Goal: Transaction & Acquisition: Purchase product/service

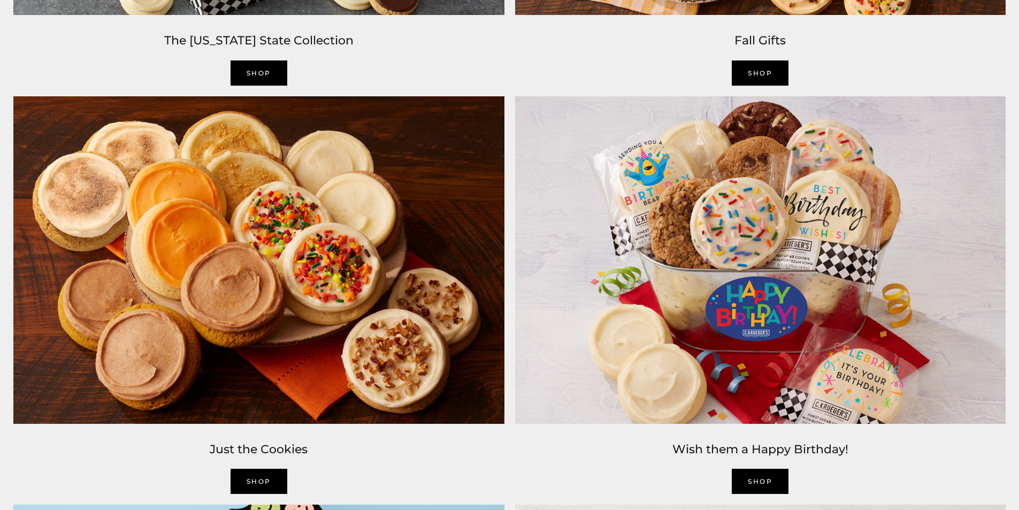
scroll to position [1320, 0]
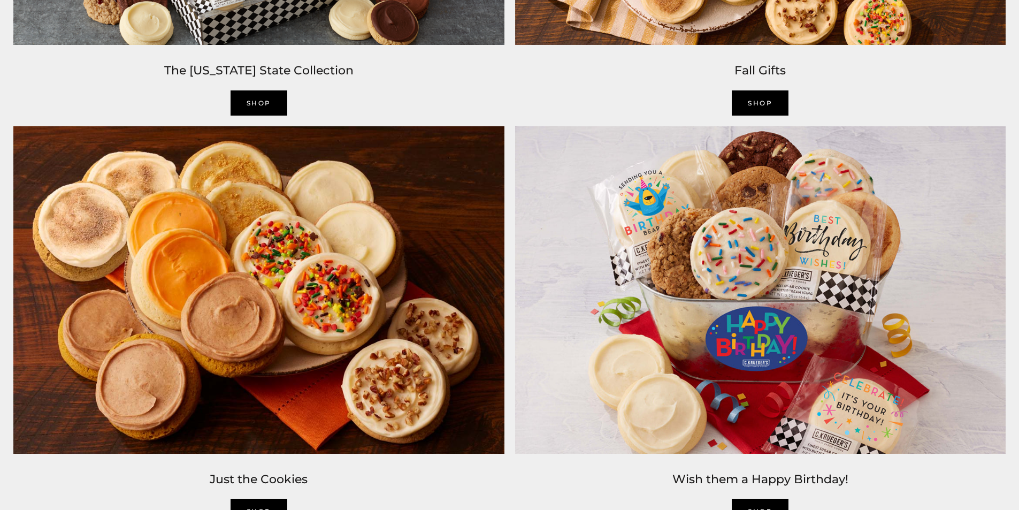
click at [288, 266] on img at bounding box center [259, 290] width 502 height 338
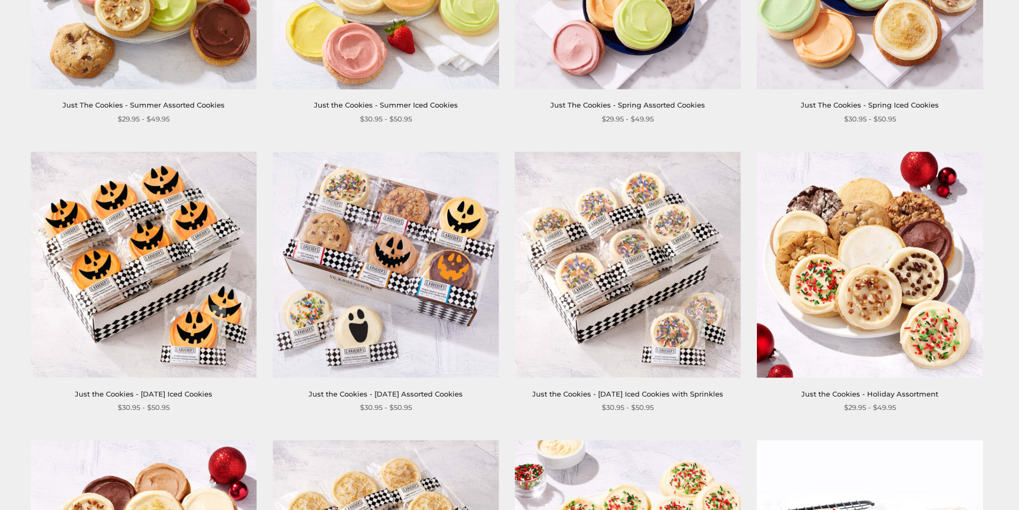
scroll to position [1234, 0]
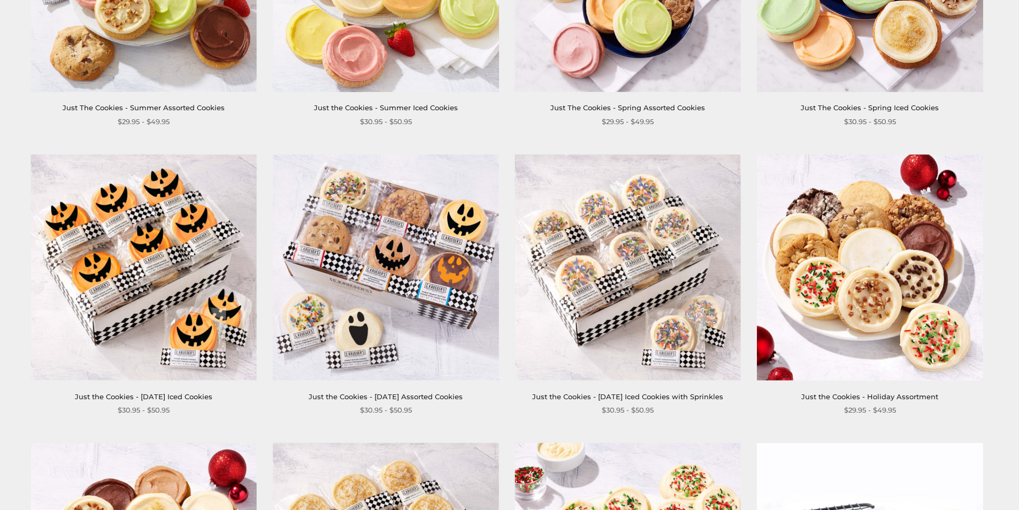
click at [400, 258] on img at bounding box center [386, 267] width 226 height 226
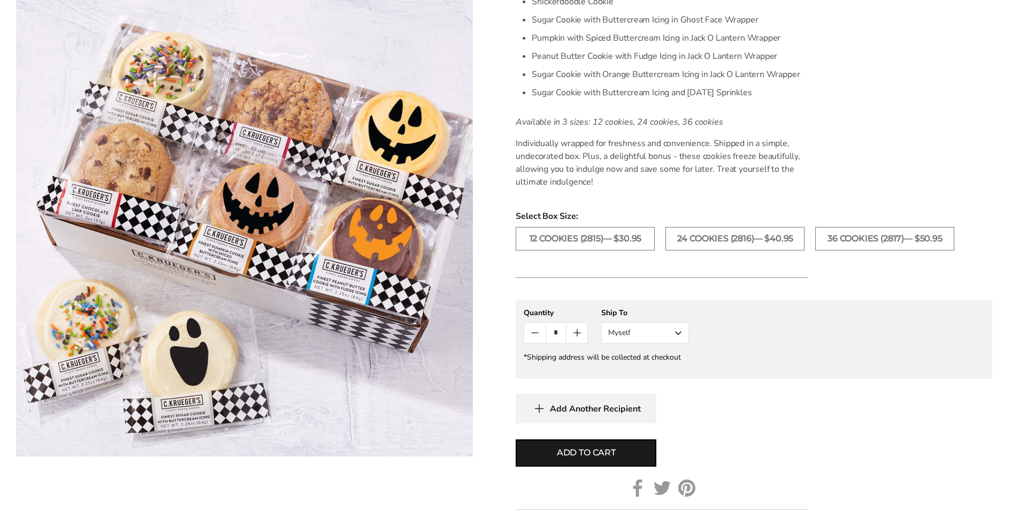
scroll to position [473, 0]
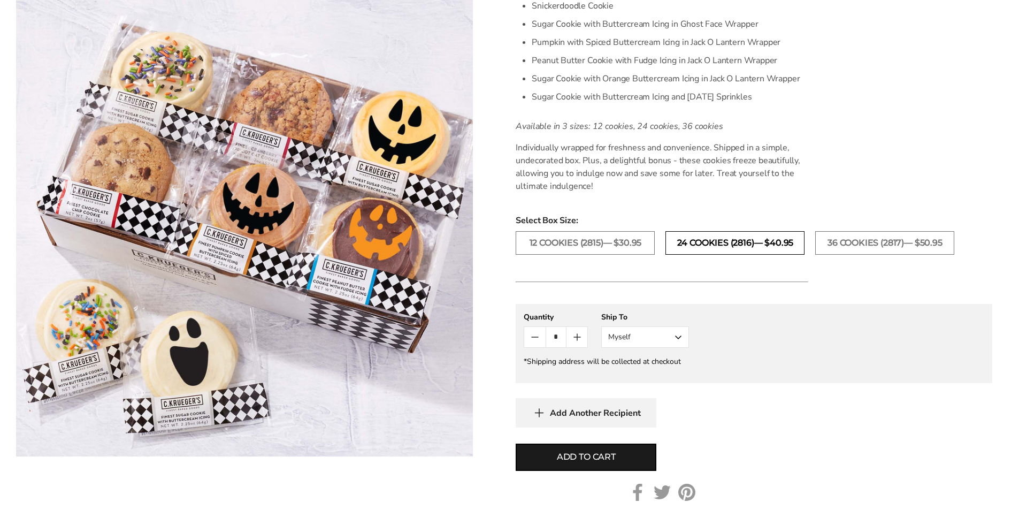
click at [732, 239] on label "24 COOKIES (2816)— $40.95" at bounding box center [734, 243] width 139 height 24
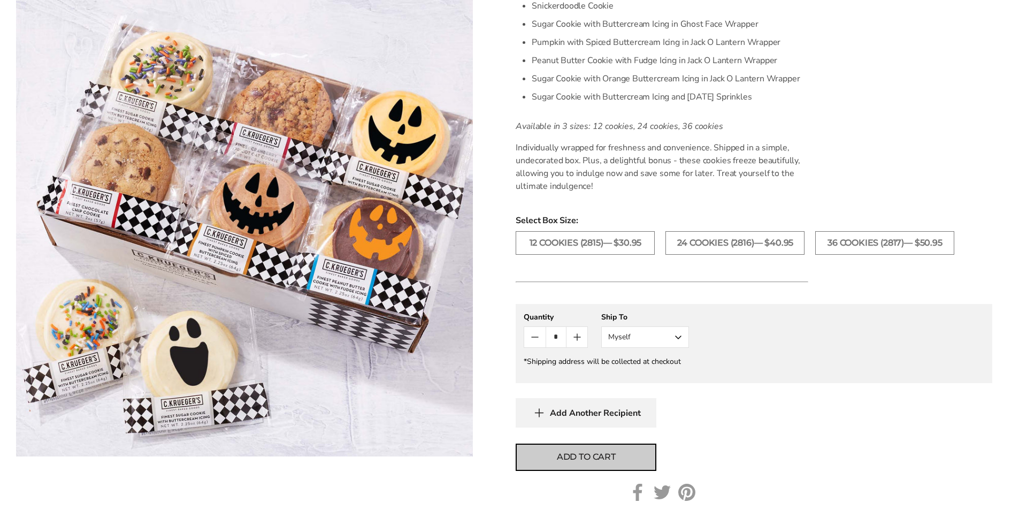
click at [585, 461] on span "Add to cart" at bounding box center [586, 456] width 59 height 13
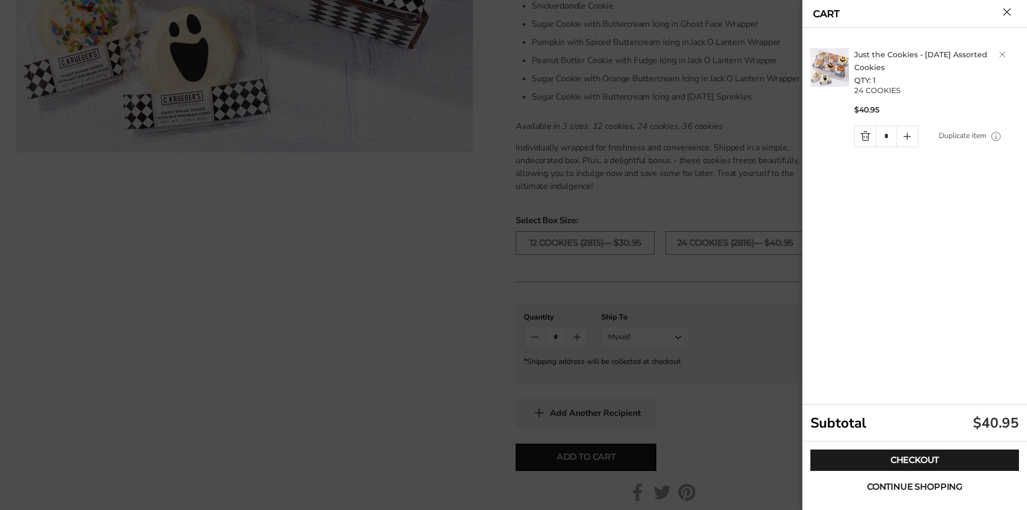
click at [918, 482] on span "Continue shopping" at bounding box center [914, 486] width 95 height 9
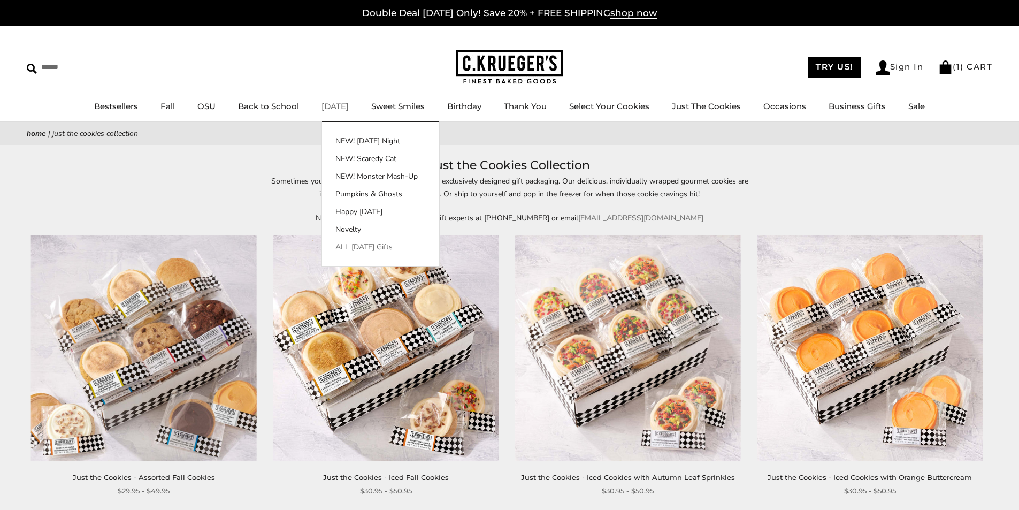
click at [350, 244] on link "ALL [DATE] Gifts" at bounding box center [380, 246] width 117 height 11
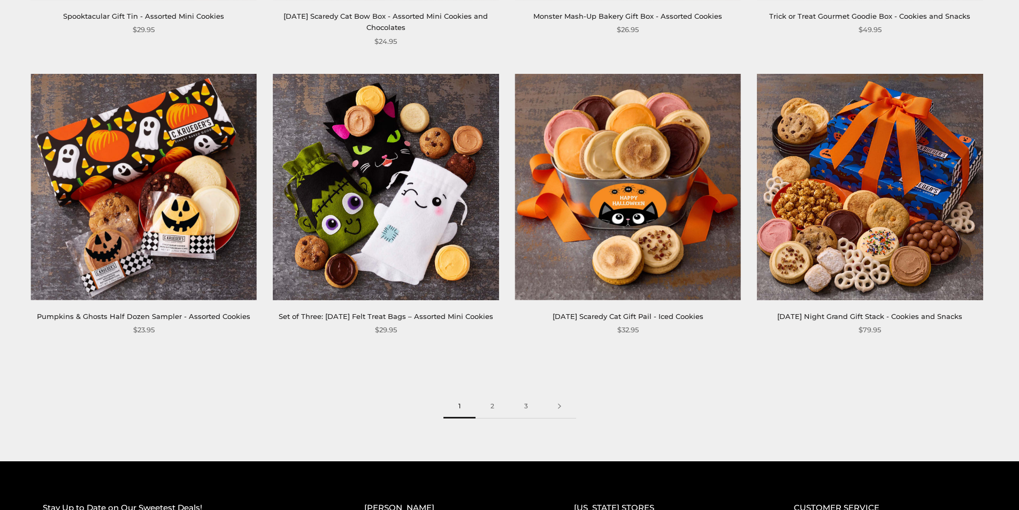
scroll to position [1617, 0]
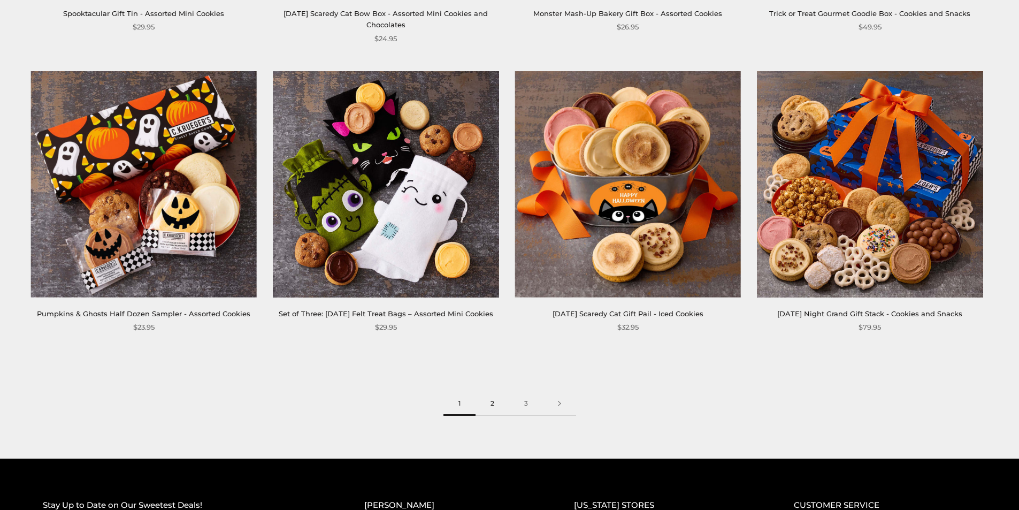
click at [491, 413] on link "2" at bounding box center [492, 403] width 34 height 24
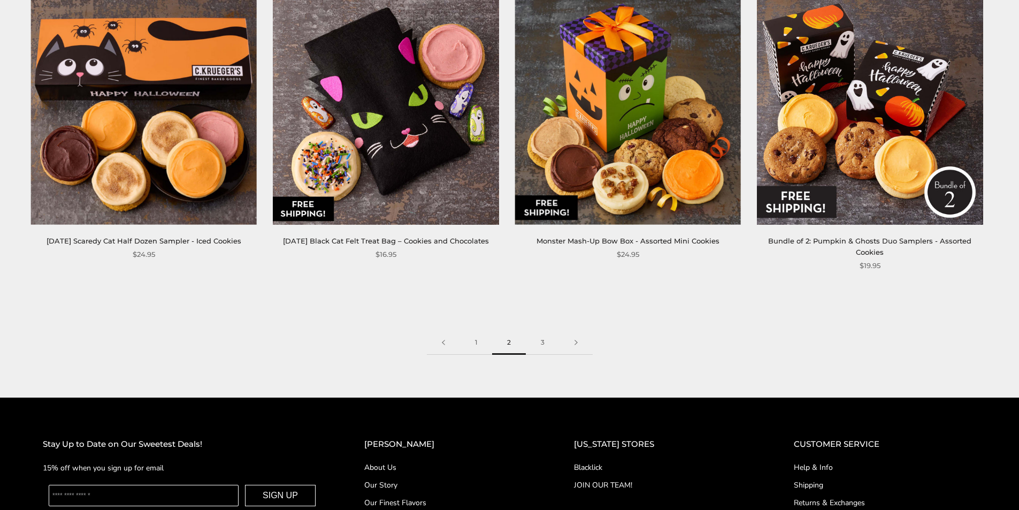
scroll to position [1692, 0]
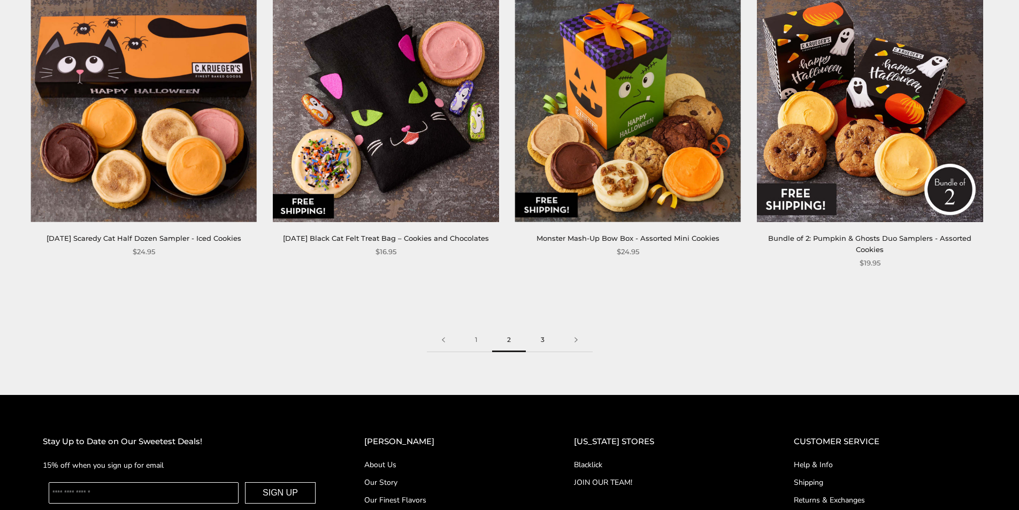
click at [542, 328] on link "3" at bounding box center [543, 340] width 34 height 24
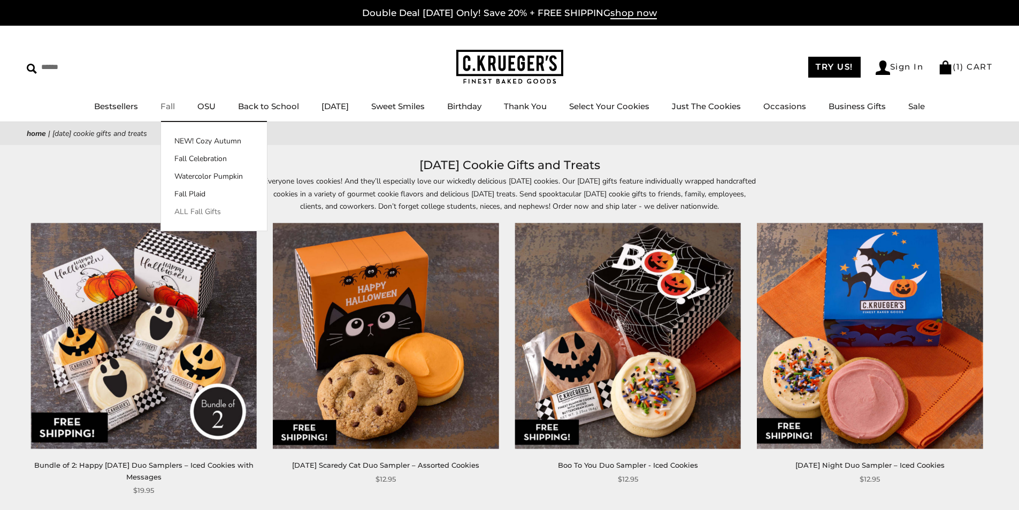
click at [204, 209] on link "ALL Fall Gifts" at bounding box center [214, 211] width 106 height 11
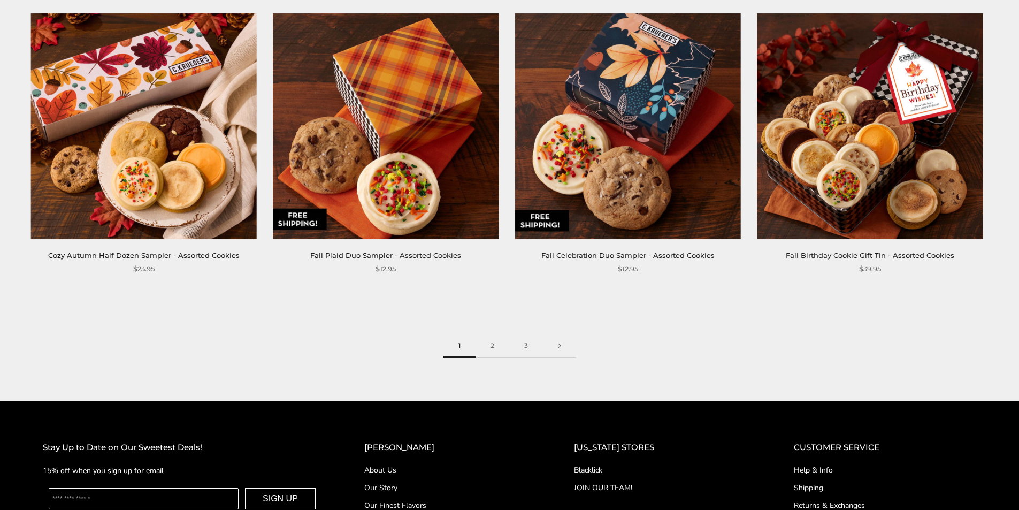
scroll to position [1657, 0]
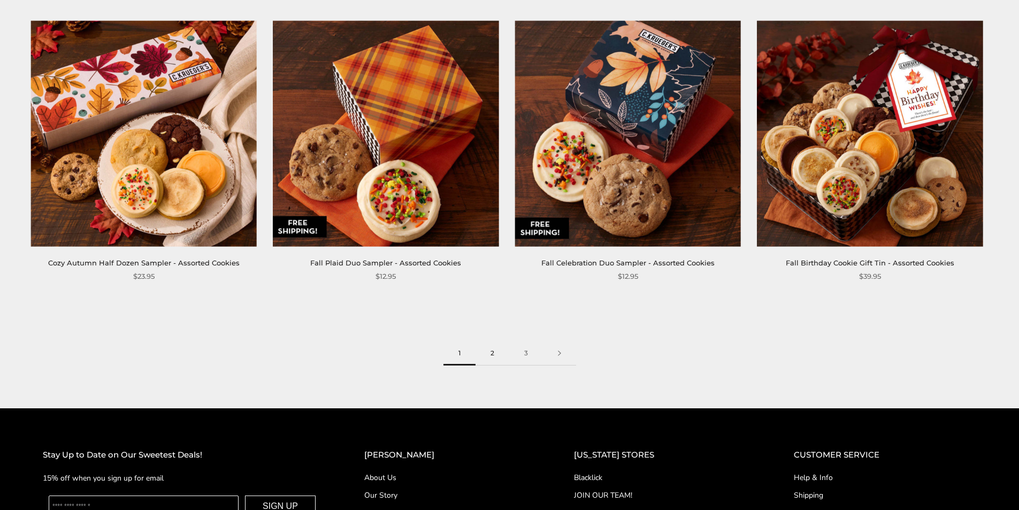
click at [488, 350] on link "2" at bounding box center [492, 353] width 34 height 24
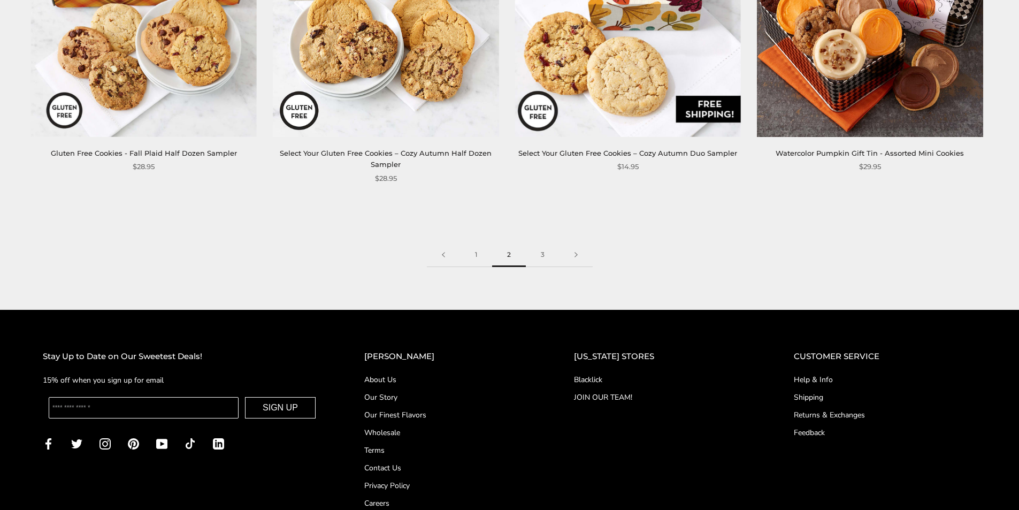
scroll to position [1792, 0]
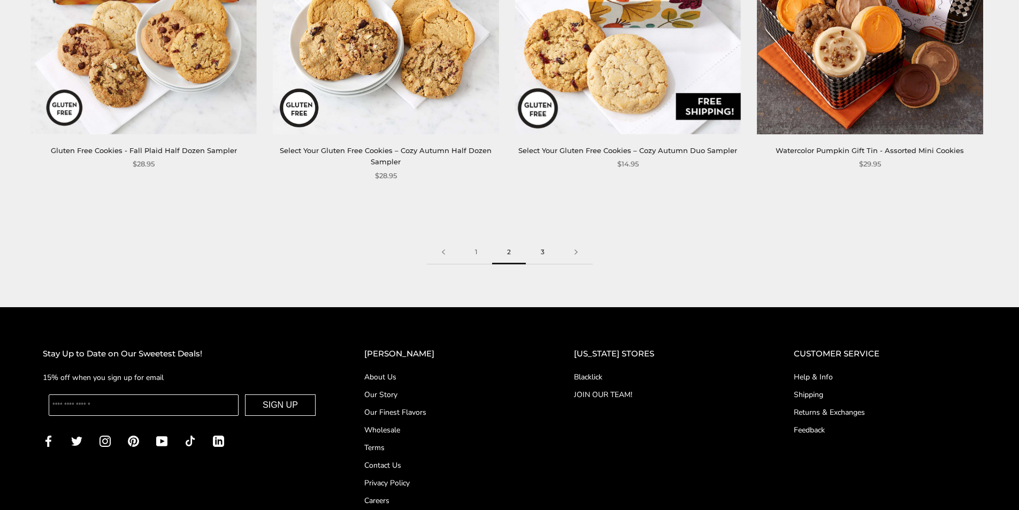
click at [540, 240] on link "3" at bounding box center [543, 252] width 34 height 24
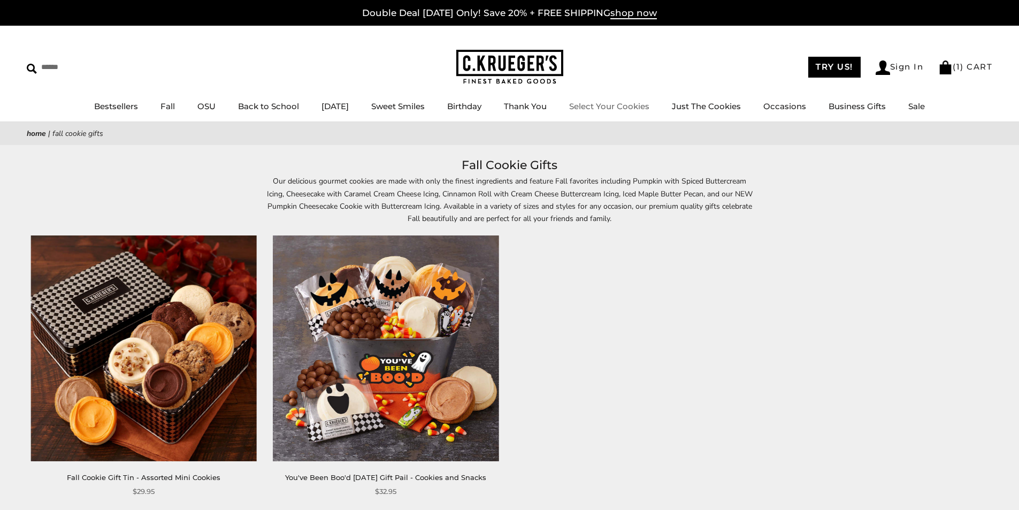
click at [615, 104] on link "Select Your Cookies" at bounding box center [609, 106] width 80 height 10
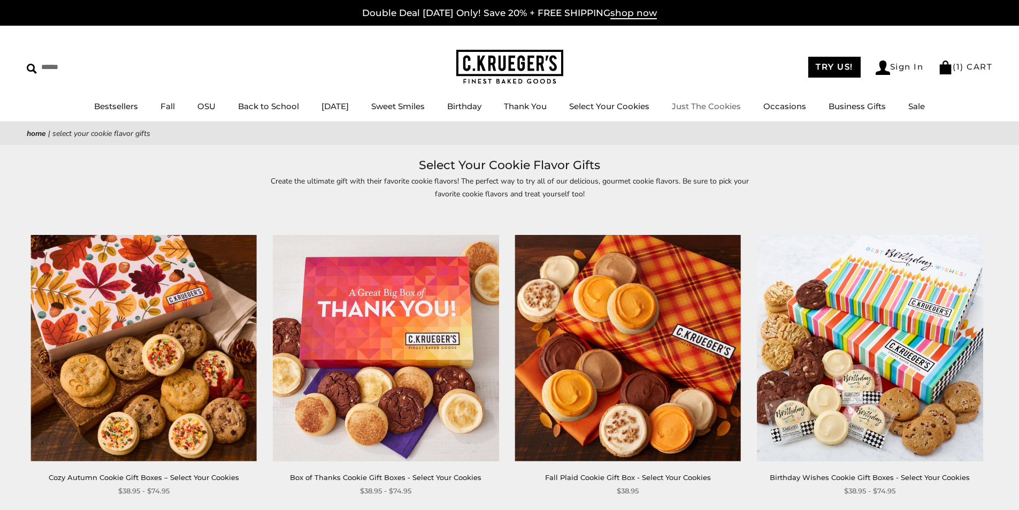
click at [716, 104] on link "Just The Cookies" at bounding box center [706, 106] width 69 height 10
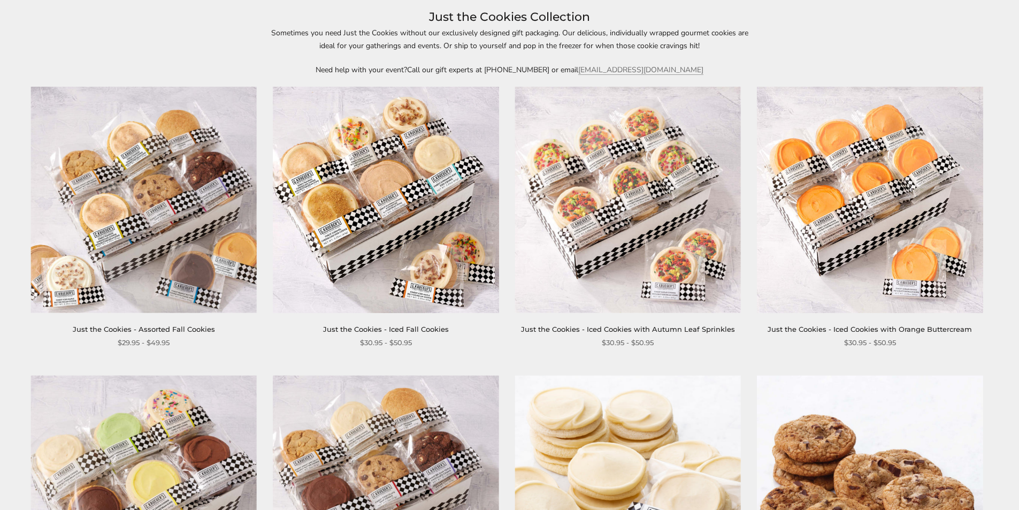
scroll to position [145, 0]
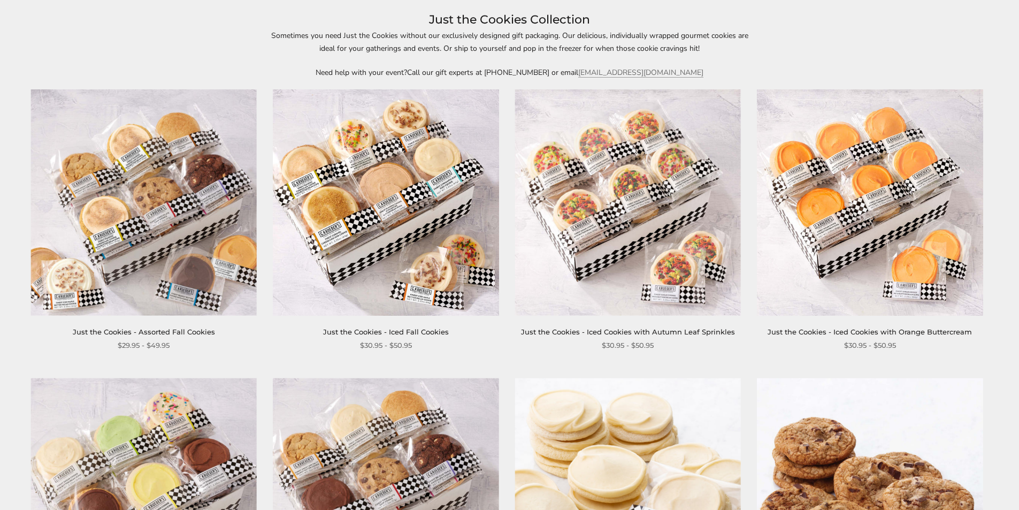
click at [141, 196] on img at bounding box center [144, 202] width 226 height 226
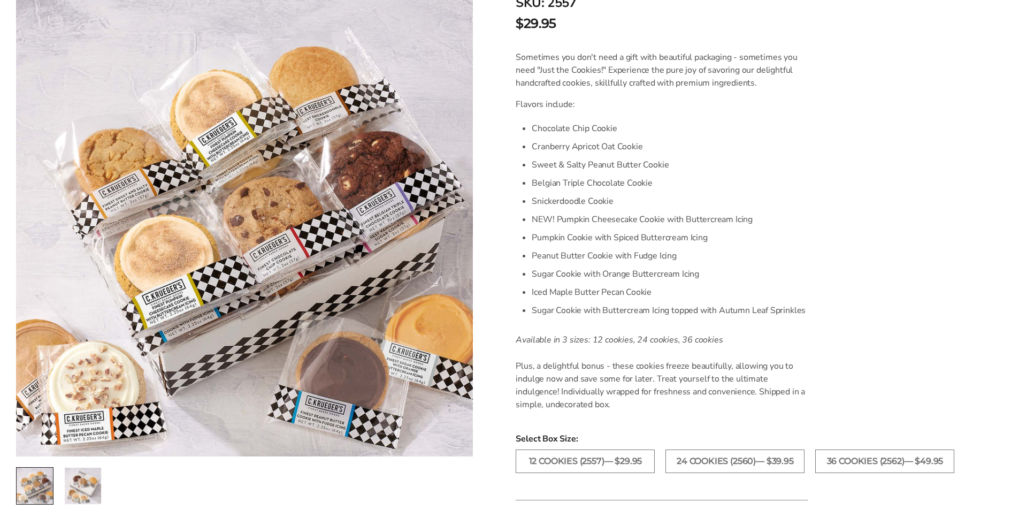
scroll to position [258, 0]
drag, startPoint x: 1017, startPoint y: 259, endPoint x: 1020, endPoint y: 249, distance: 10.8
click at [1018, 249] on html "Skip to content ****** Bestsellers Fall NEW! Cozy Autumn Fall Celebration Water…" at bounding box center [509, 434] width 1019 height 1385
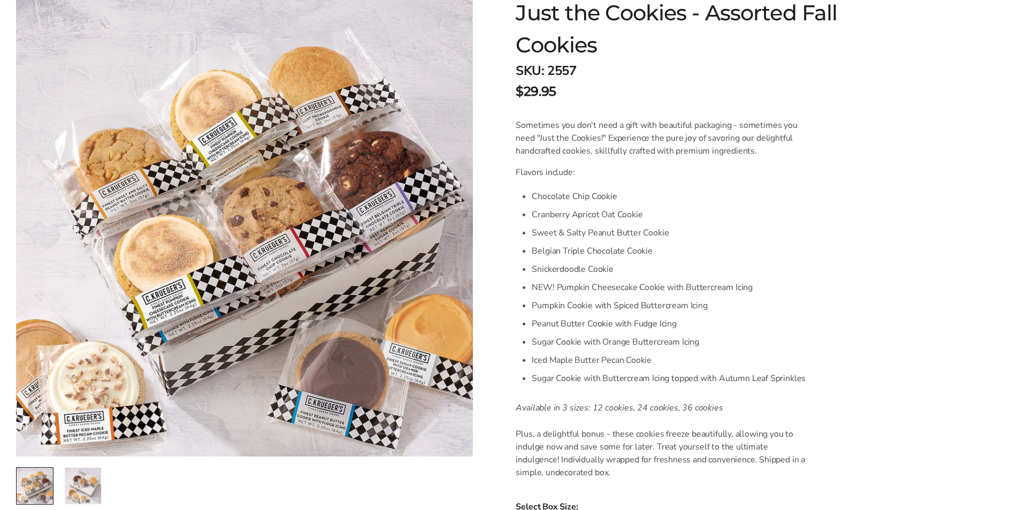
scroll to position [0, 0]
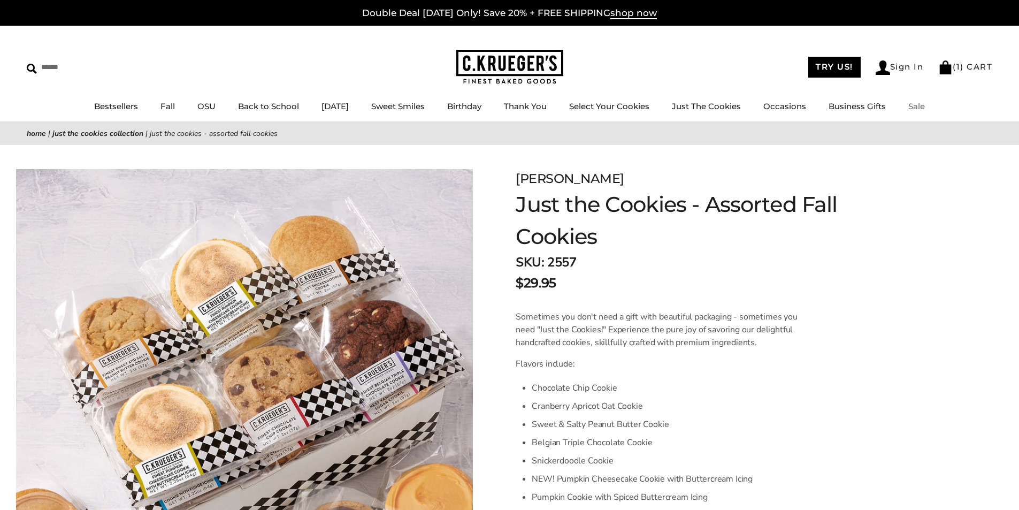
click at [924, 105] on link "Sale" at bounding box center [916, 106] width 17 height 10
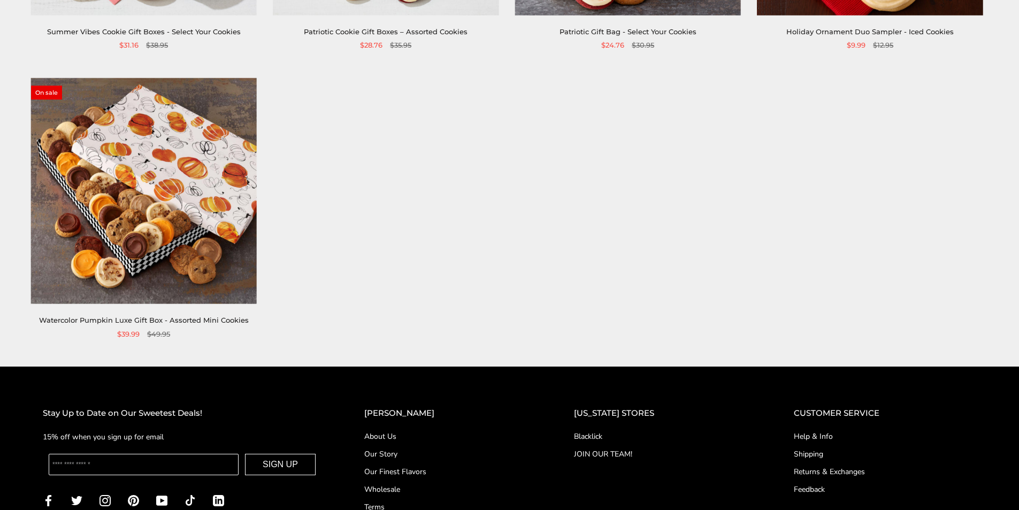
scroll to position [1008, 0]
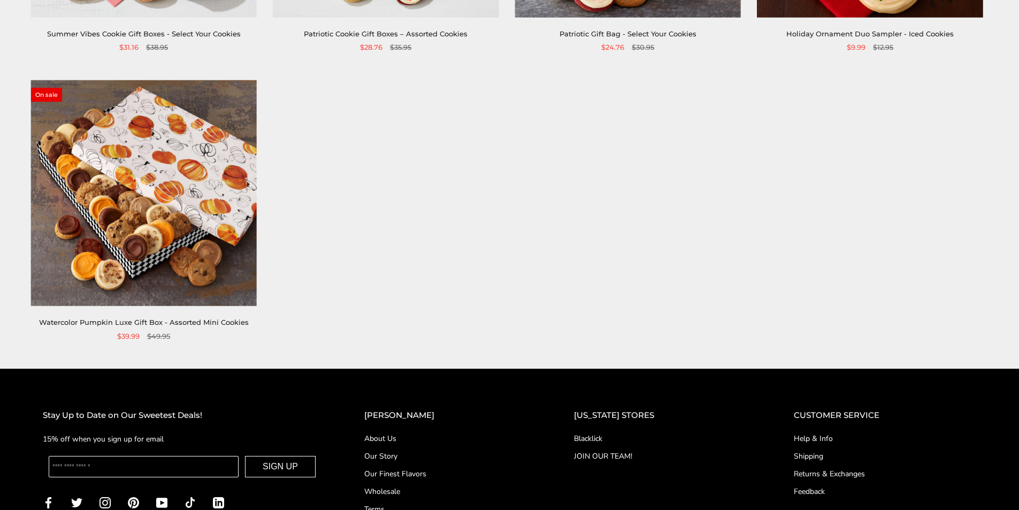
click at [137, 197] on img at bounding box center [144, 193] width 226 height 226
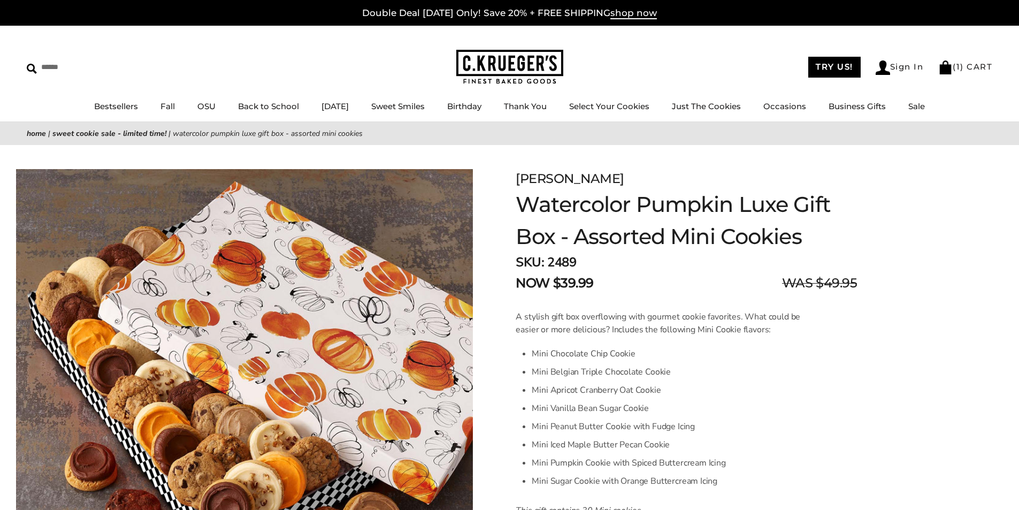
click at [40, 133] on link "Home" at bounding box center [36, 133] width 19 height 10
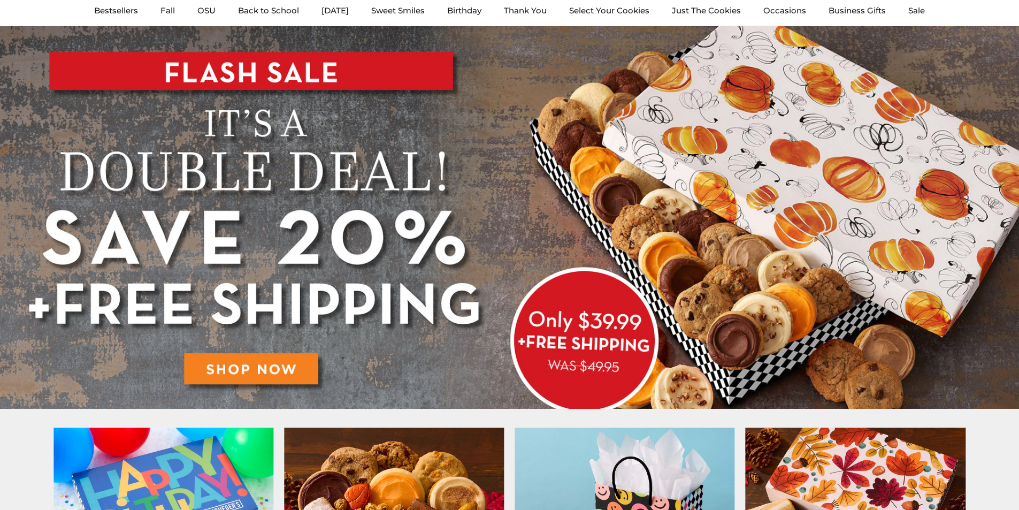
scroll to position [12, 0]
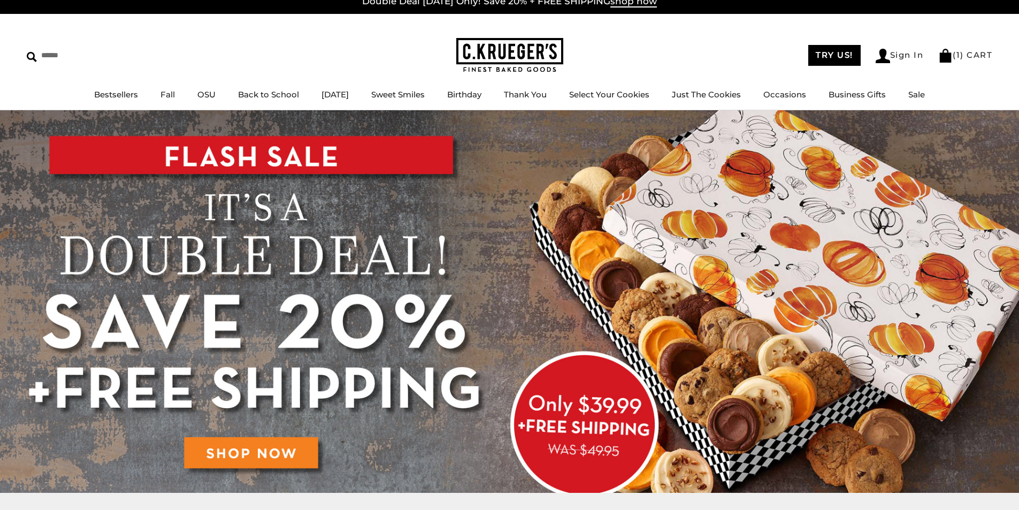
click at [243, 452] on img at bounding box center [509, 301] width 1019 height 382
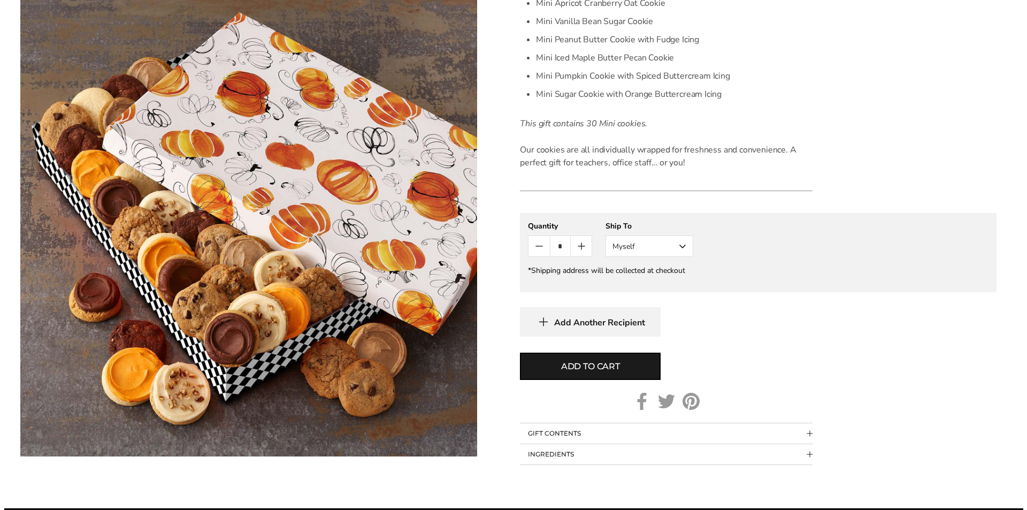
scroll to position [405, 0]
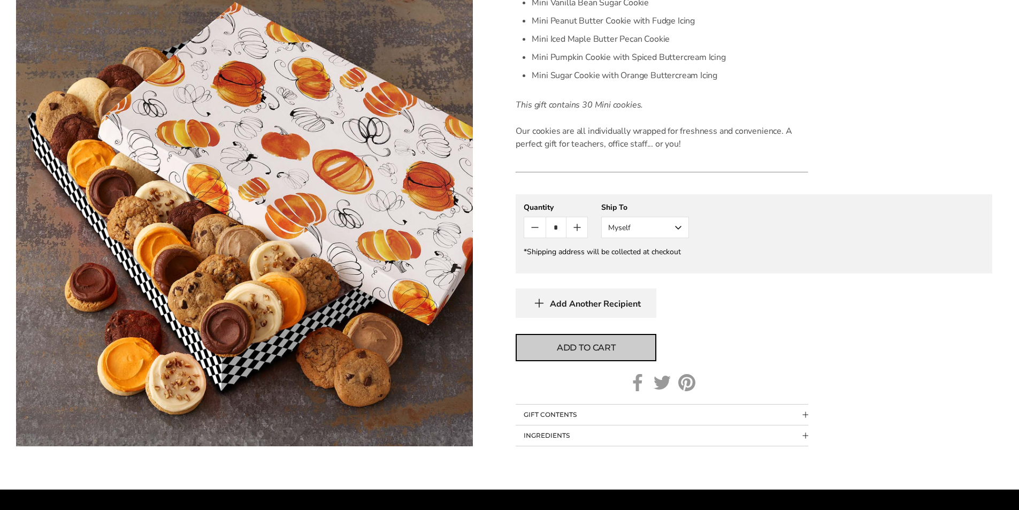
click at [583, 345] on span "Add to cart" at bounding box center [586, 347] width 59 height 13
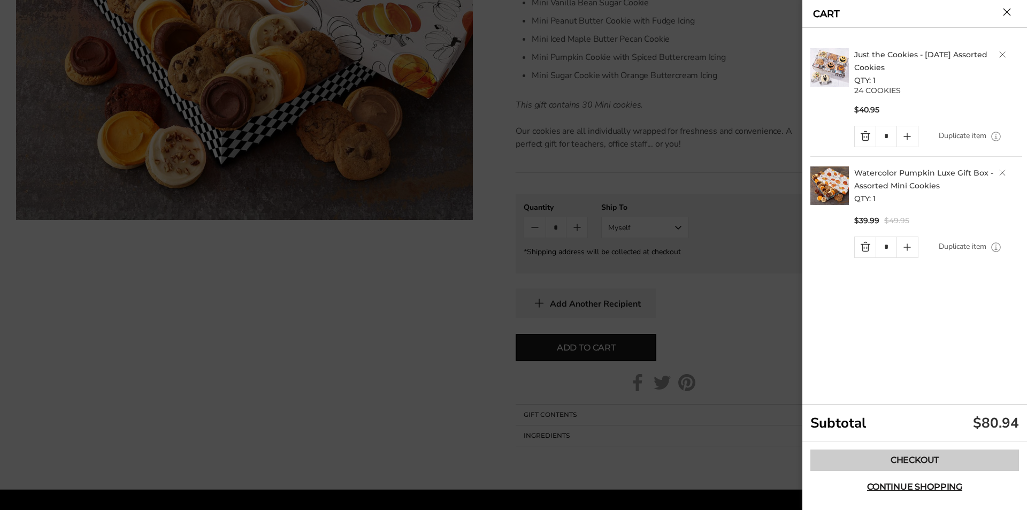
click at [919, 456] on link "Checkout" at bounding box center [914, 459] width 209 height 21
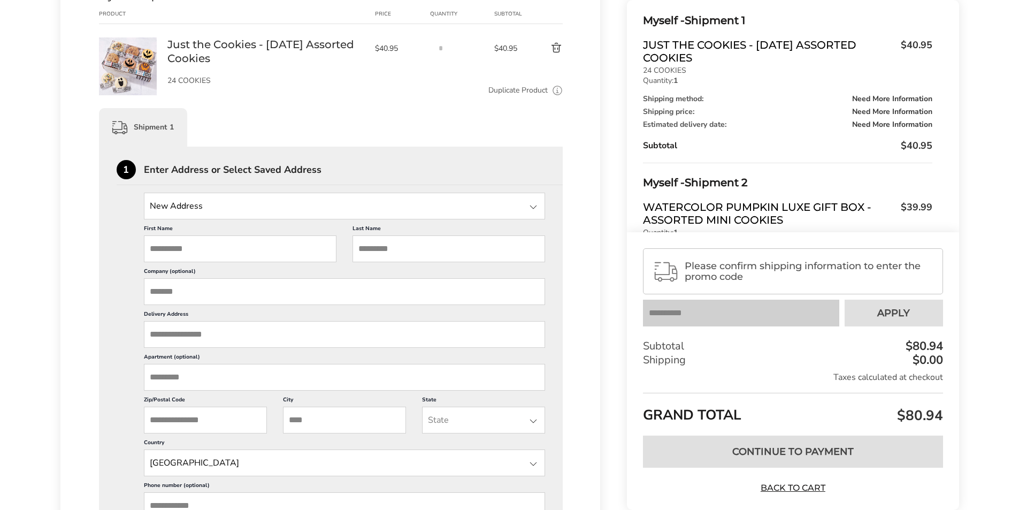
scroll to position [160, 0]
click at [540, 203] on div at bounding box center [533, 208] width 13 height 13
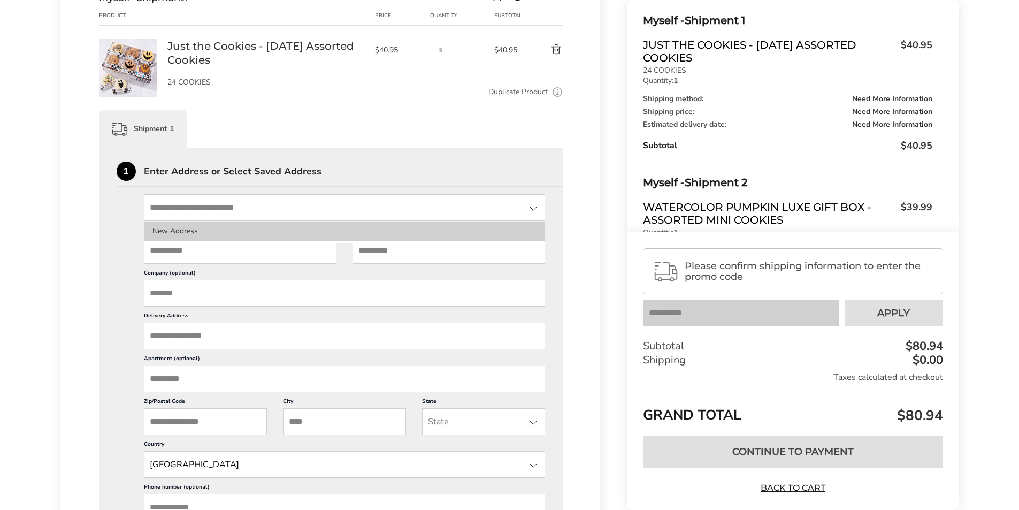
click at [333, 231] on li "New Address" at bounding box center [344, 230] width 401 height 19
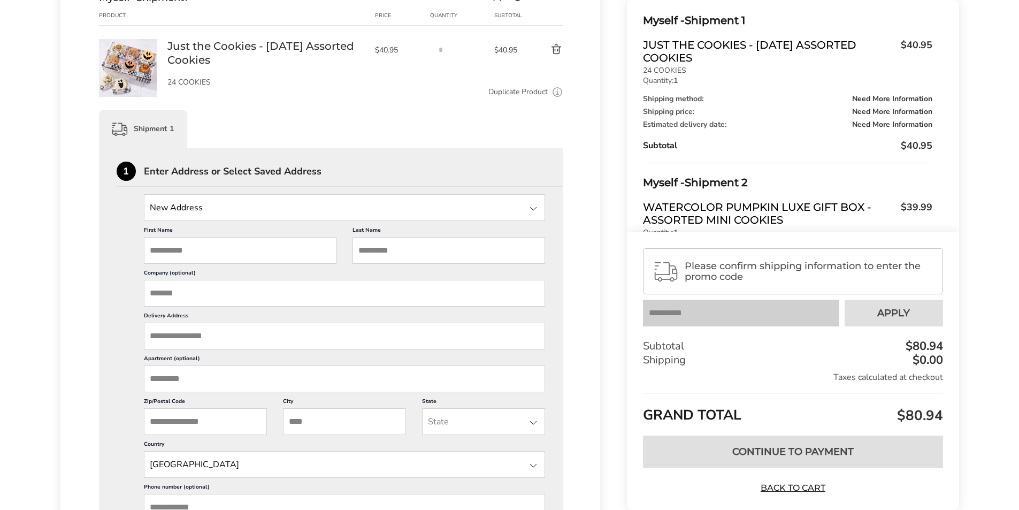
click at [240, 258] on input "First Name" at bounding box center [240, 250] width 193 height 27
type input "*****"
click at [381, 247] on input "Last Name" at bounding box center [448, 250] width 193 height 27
type input "********"
click at [202, 336] on input "Delivery Address" at bounding box center [345, 335] width 402 height 27
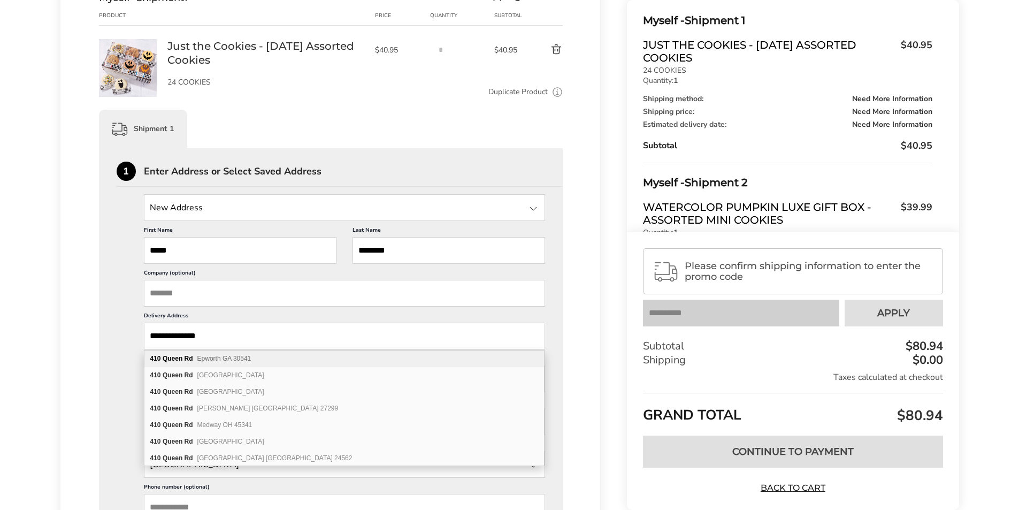
click at [201, 358] on span "Epworth GA 30541" at bounding box center [224, 358] width 54 height 7
type input "**********"
type input "*******"
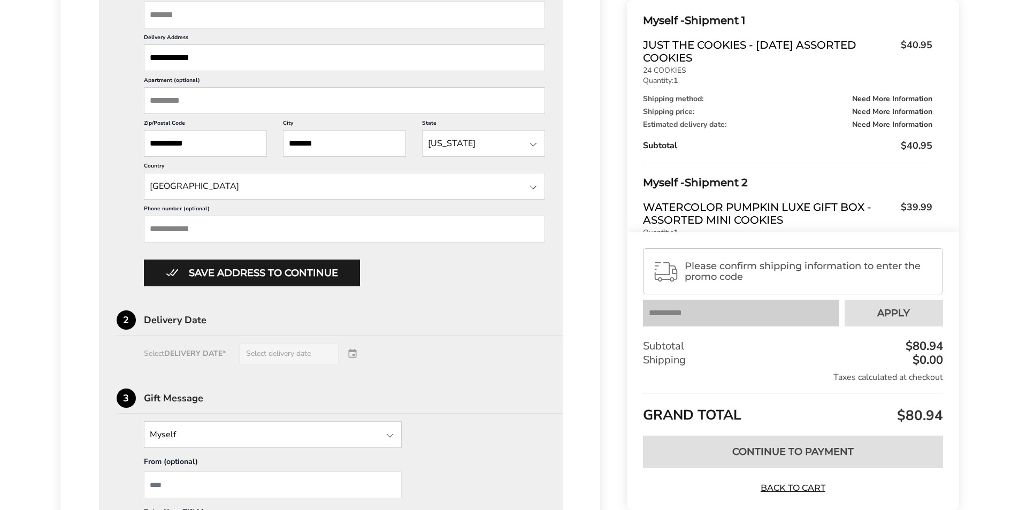
scroll to position [447, 0]
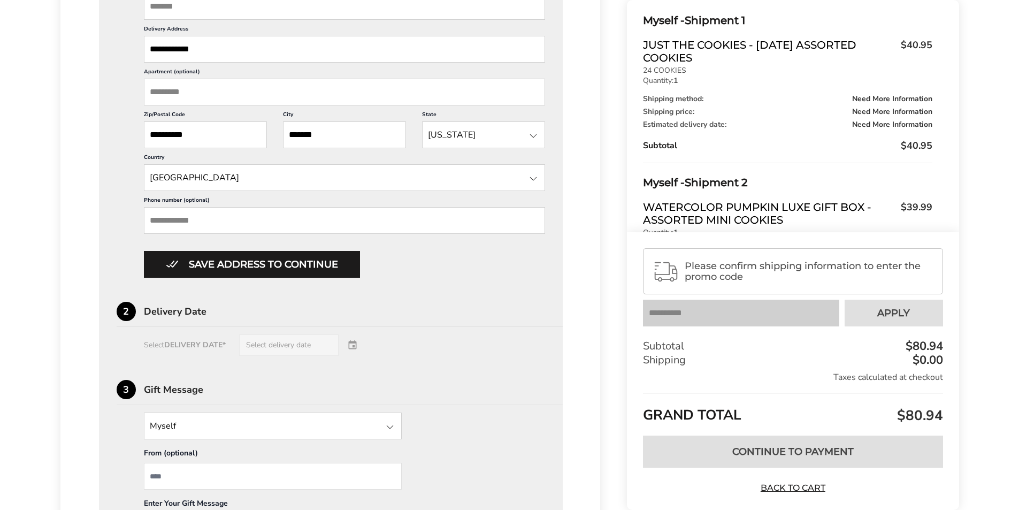
click at [194, 219] on input "Phone number (optional)" at bounding box center [345, 220] width 402 height 27
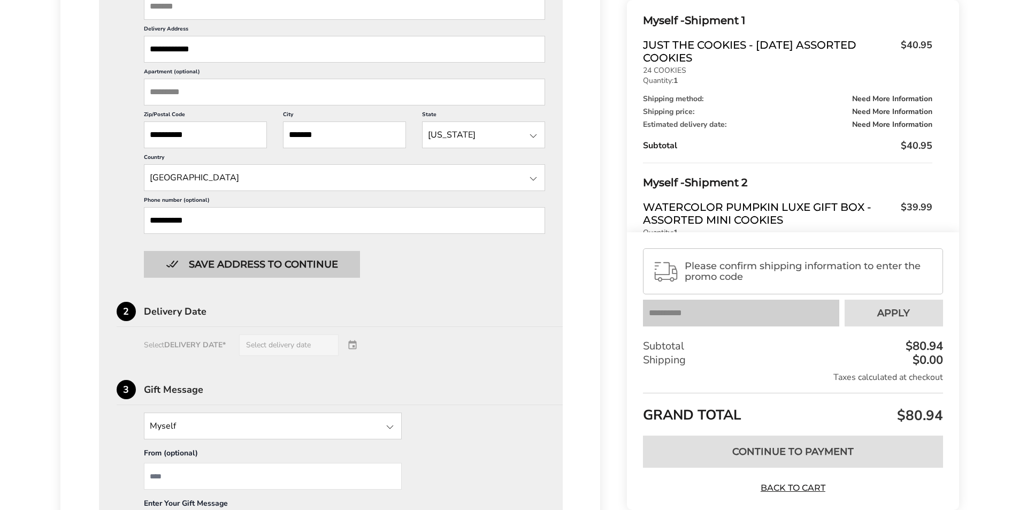
type input "**********"
click at [275, 259] on button "Save address to continue" at bounding box center [252, 264] width 216 height 27
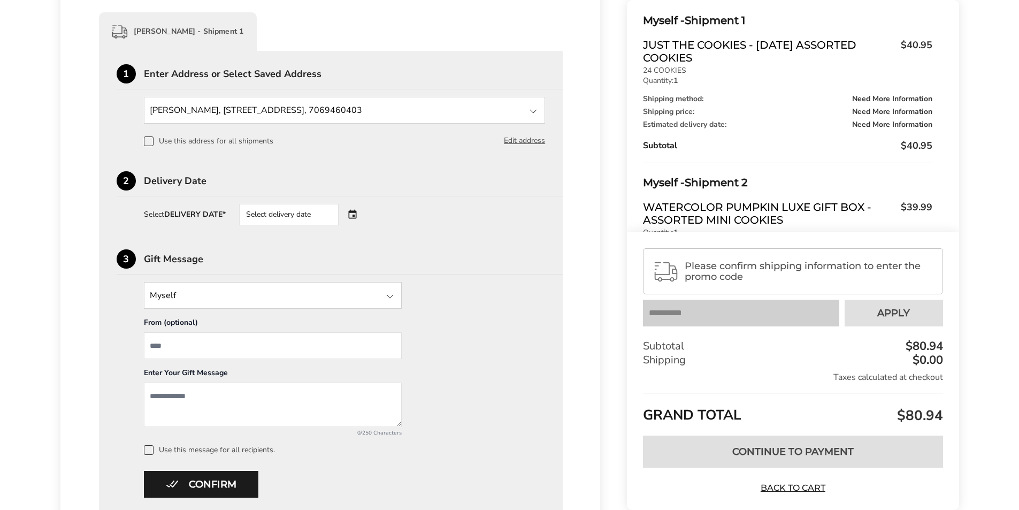
scroll to position [255, 0]
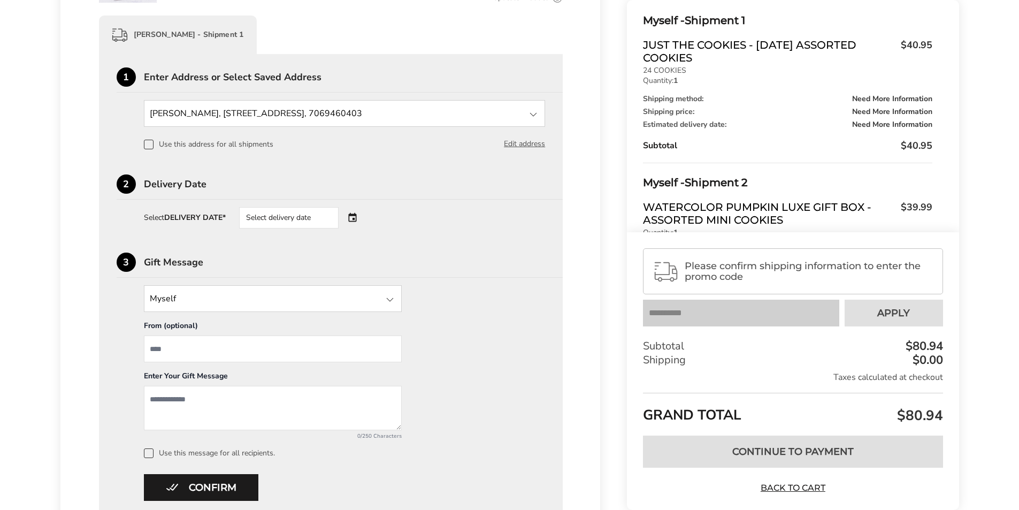
click at [147, 143] on span at bounding box center [149, 145] width 10 height 10
click at [357, 217] on div "Select delivery date" at bounding box center [303, 217] width 129 height 21
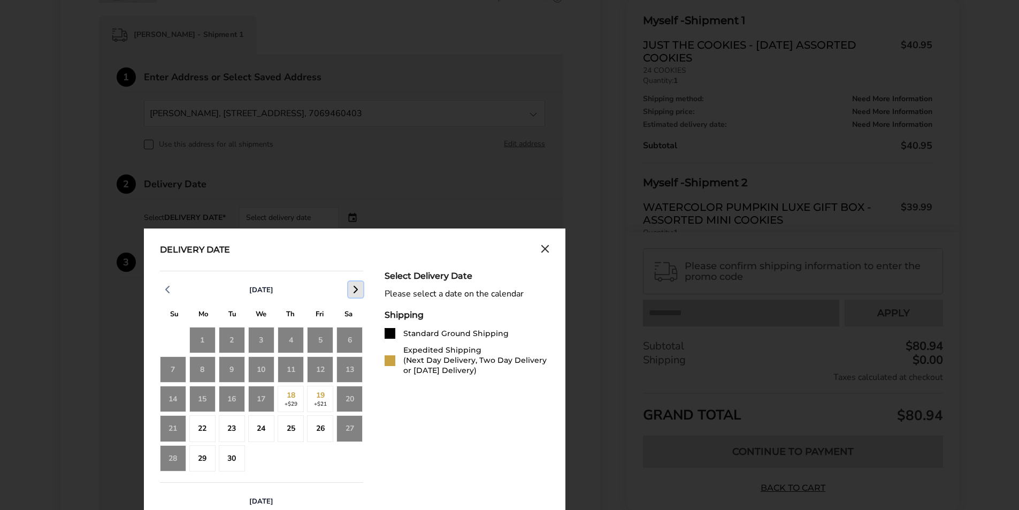
click at [357, 288] on icon "button" at bounding box center [355, 289] width 13 height 13
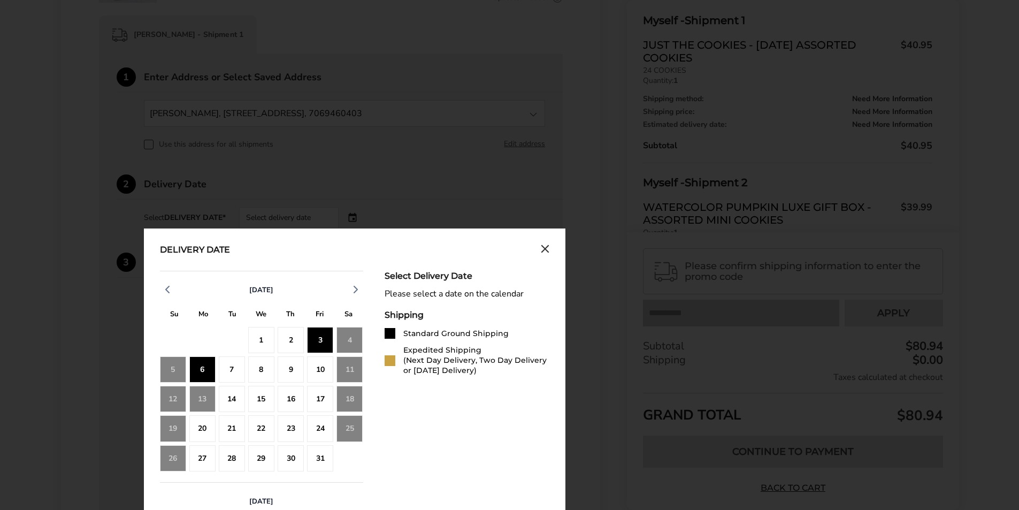
click at [199, 366] on div "6" at bounding box center [202, 369] width 26 height 26
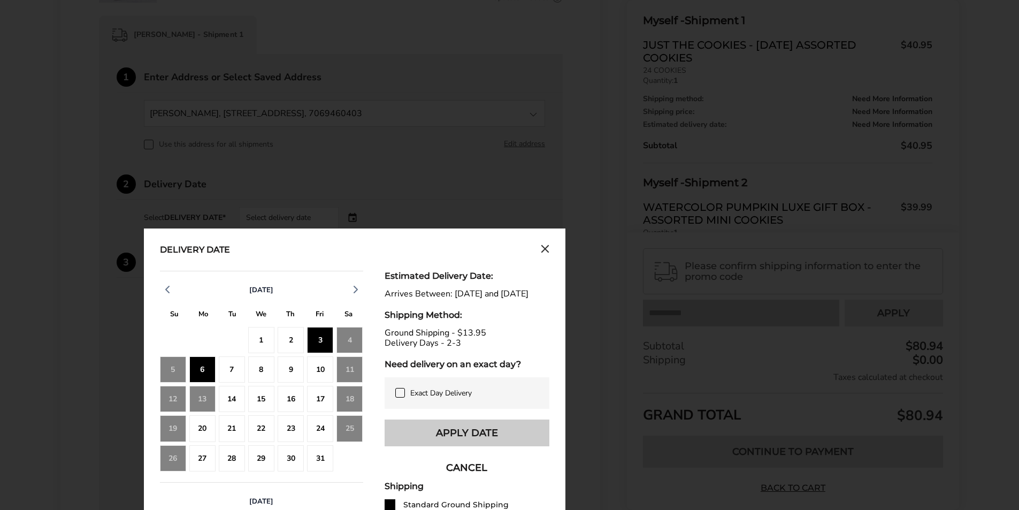
click at [472, 444] on button "Apply Date" at bounding box center [467, 432] width 165 height 27
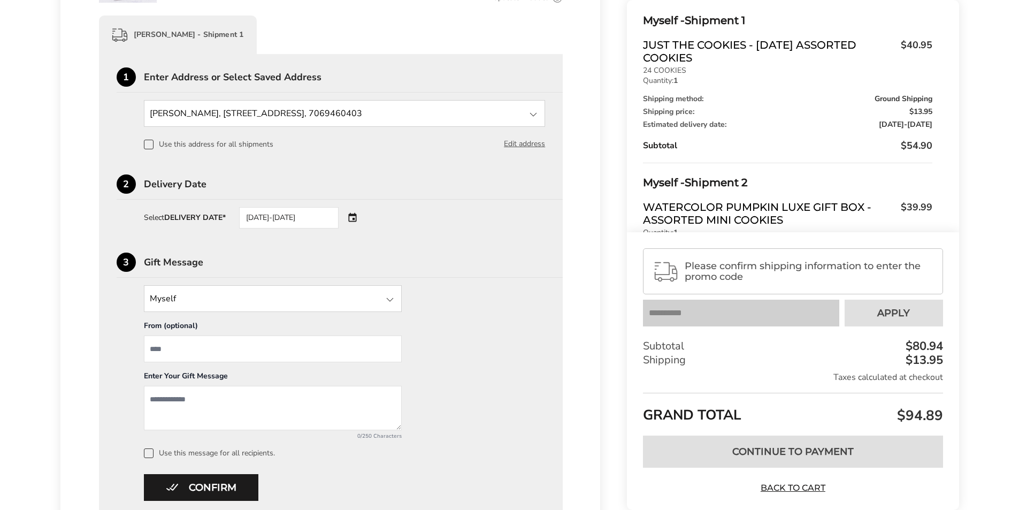
scroll to position [82, 0]
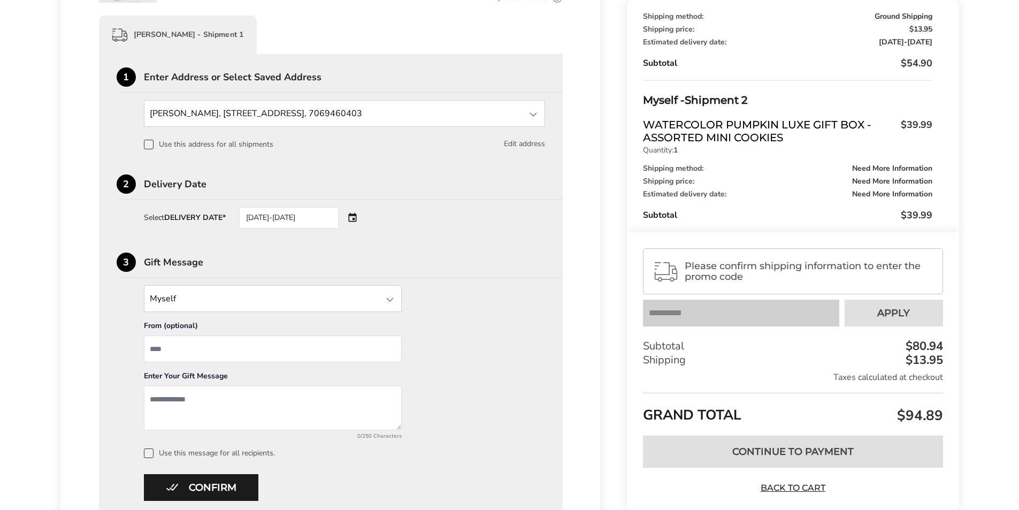
click at [525, 141] on button "Edit address" at bounding box center [524, 144] width 41 height 12
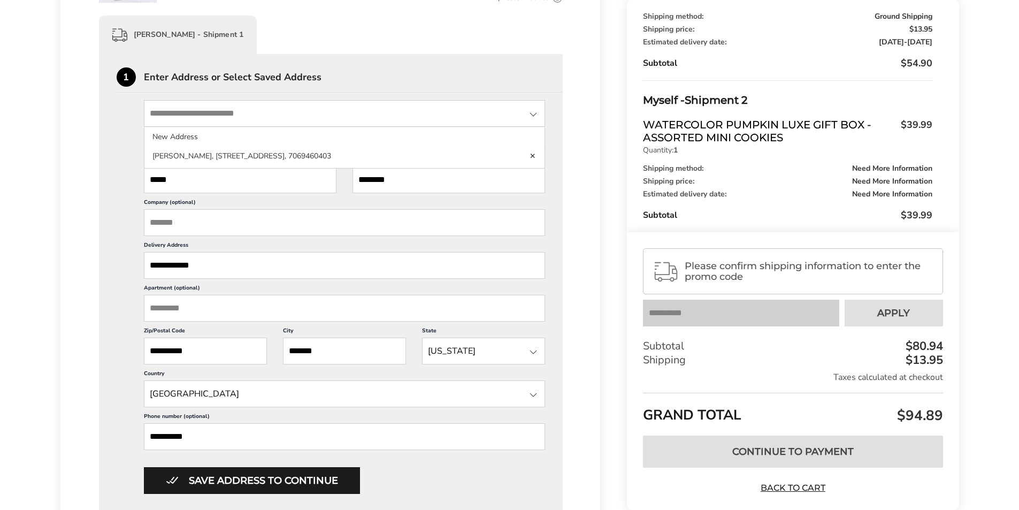
drag, startPoint x: 511, startPoint y: 116, endPoint x: 505, endPoint y: 115, distance: 6.0
click at [505, 115] on input "State" at bounding box center [345, 113] width 402 height 27
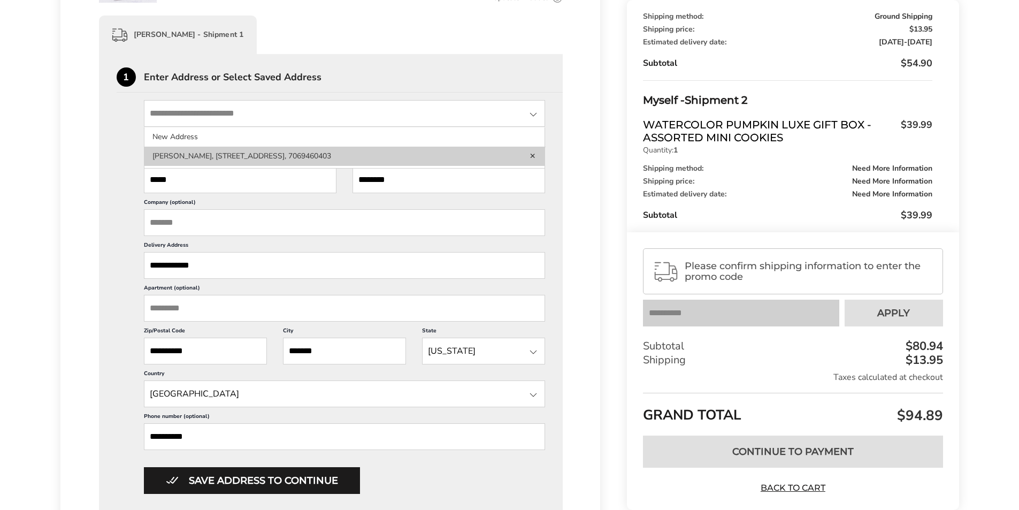
click at [529, 154] on link "Delete address" at bounding box center [532, 155] width 7 height 7
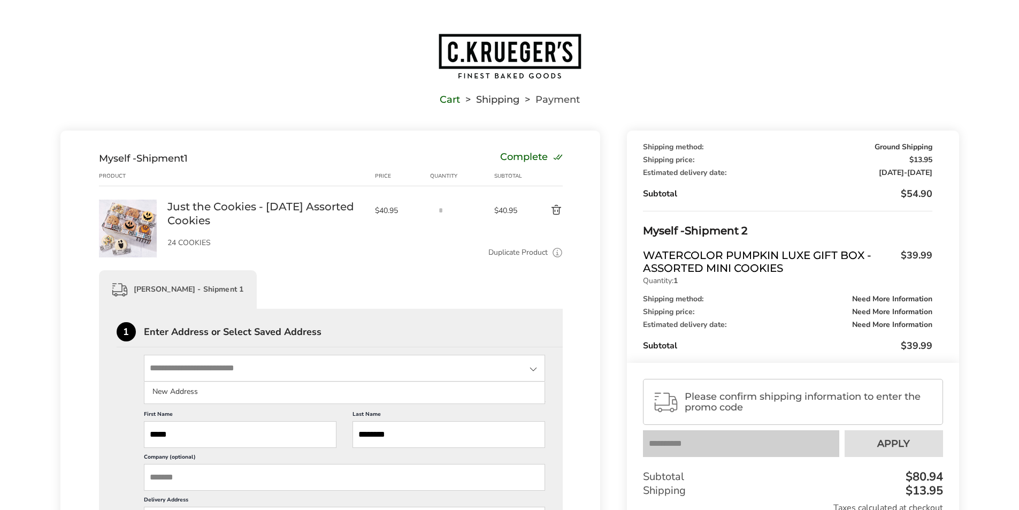
click at [554, 210] on button "Delete product" at bounding box center [543, 210] width 37 height 13
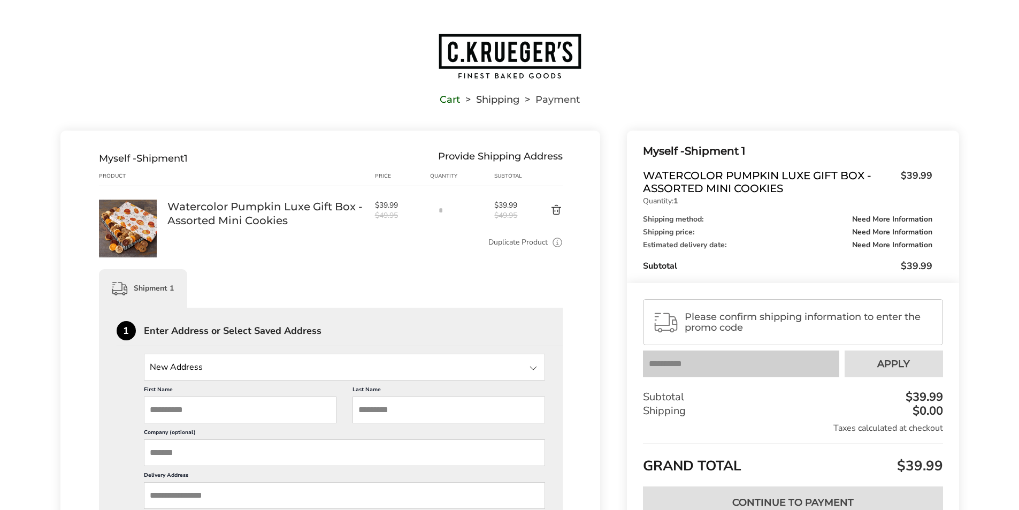
drag, startPoint x: 443, startPoint y: 210, endPoint x: 436, endPoint y: 209, distance: 6.6
click at [436, 210] on input "*" at bounding box center [440, 209] width 21 height 21
click at [243, 205] on link "Watercolor Pumpkin Luxe Gift Box - Assorted Mini Cookies" at bounding box center [265, 213] width 197 height 28
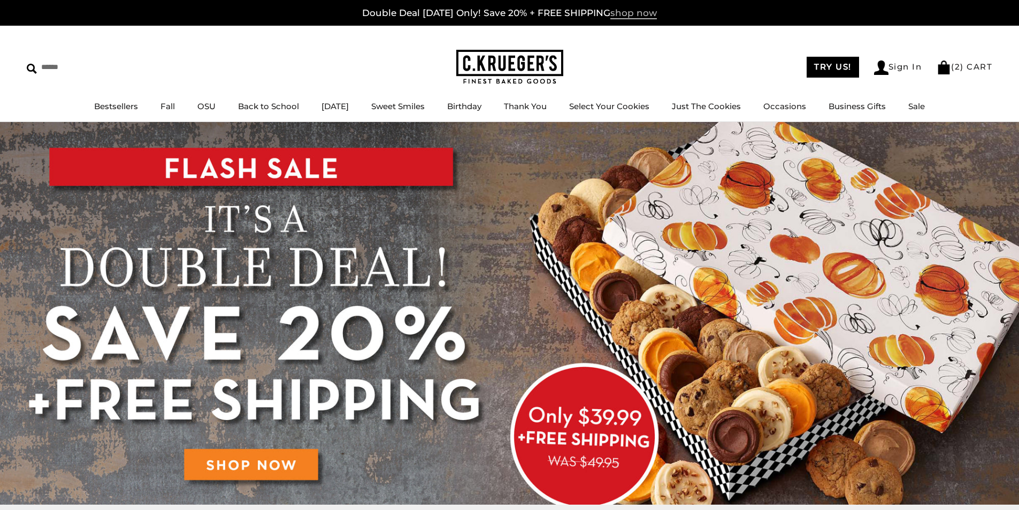
click at [624, 11] on span "shop now" at bounding box center [633, 13] width 47 height 12
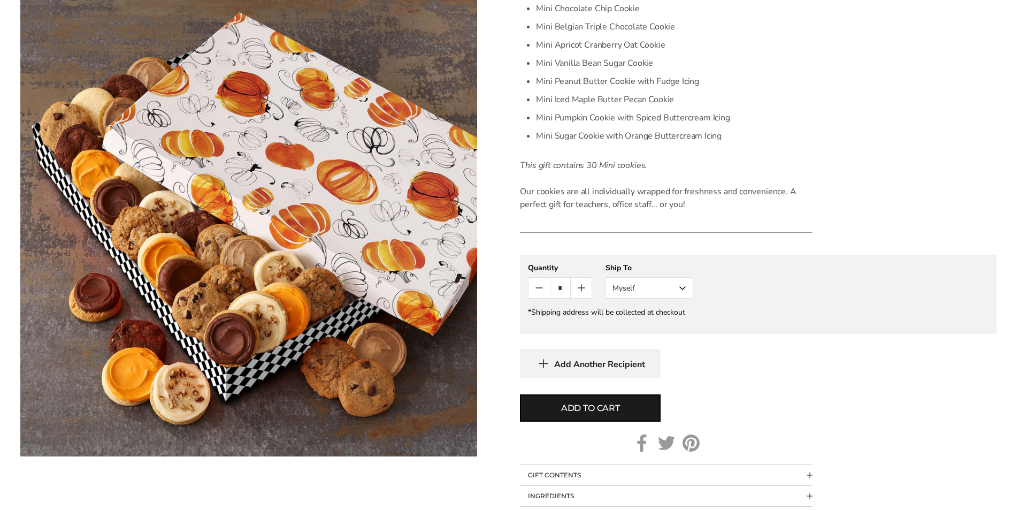
scroll to position [365, 0]
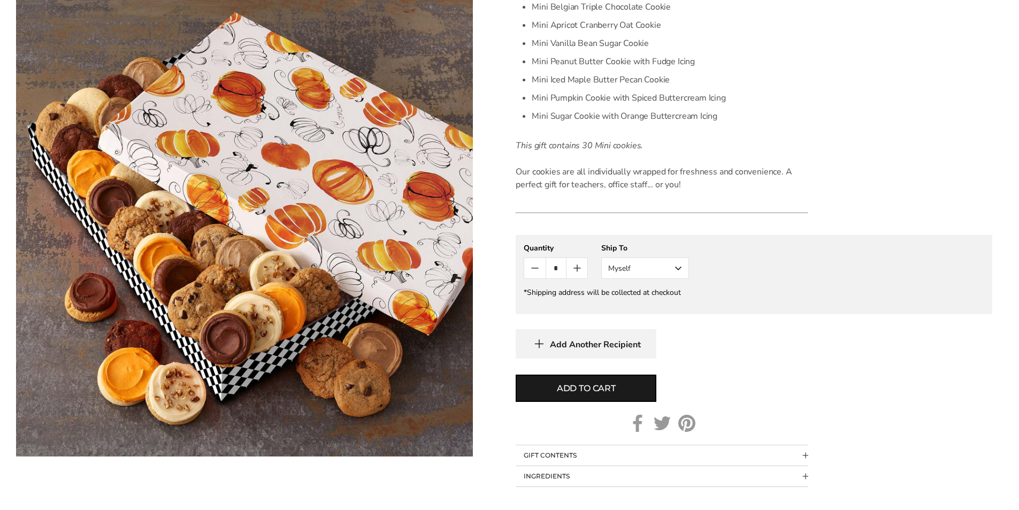
click at [579, 265] on icon "Count plus" at bounding box center [577, 268] width 13 height 13
click at [600, 382] on span "Add to cart" at bounding box center [586, 388] width 59 height 13
type input "*"
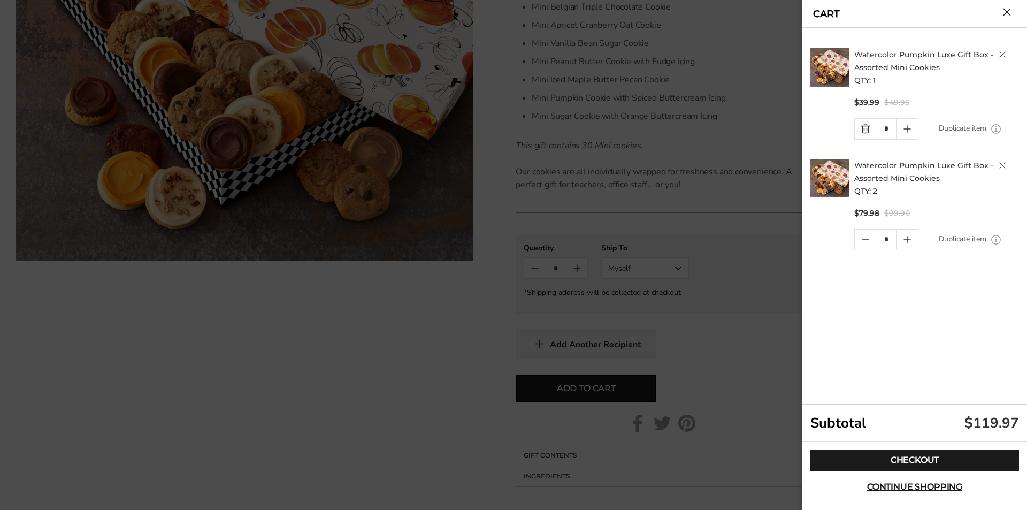
click at [864, 238] on icon "Quantity minus button" at bounding box center [865, 239] width 13 height 13
click at [865, 237] on link "Quantity minus button" at bounding box center [865, 239] width 21 height 20
click at [908, 126] on icon "Quantity plus button" at bounding box center [907, 128] width 13 height 13
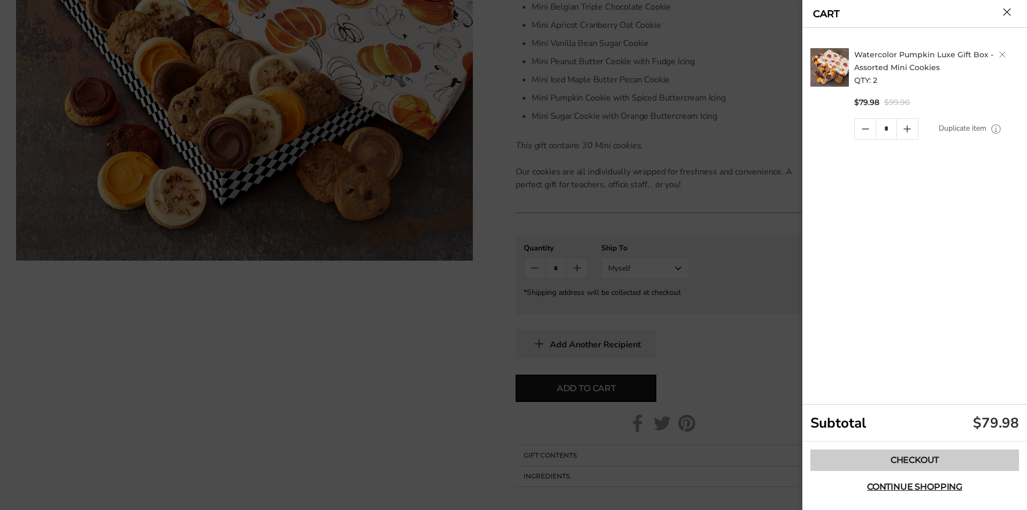
click at [918, 455] on link "Checkout" at bounding box center [914, 459] width 209 height 21
